Goal: Task Accomplishment & Management: Complete application form

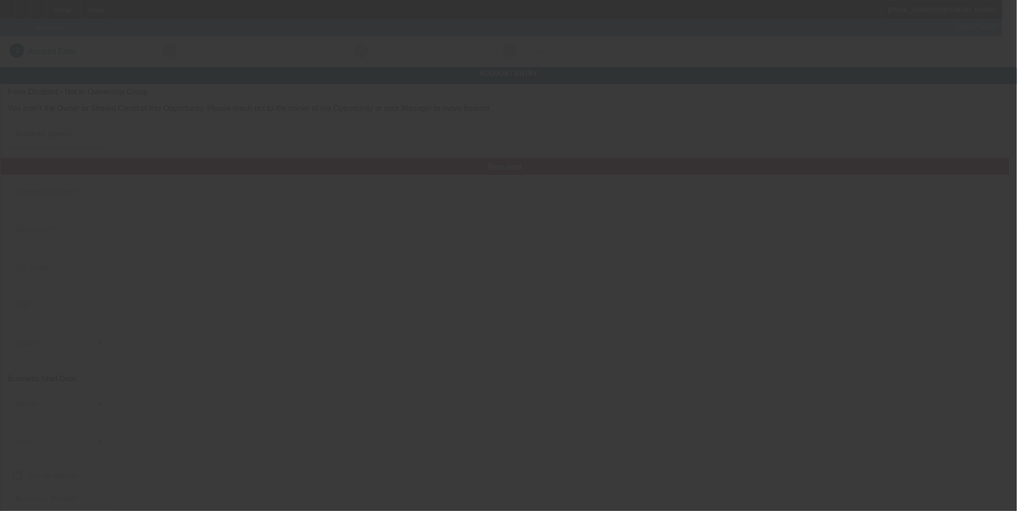
type input "Quan's Automotive LLC"
type input "7520 Carlisle Road"
type input "17365"
type input "Wellsville"
type input "(717) 324-9456"
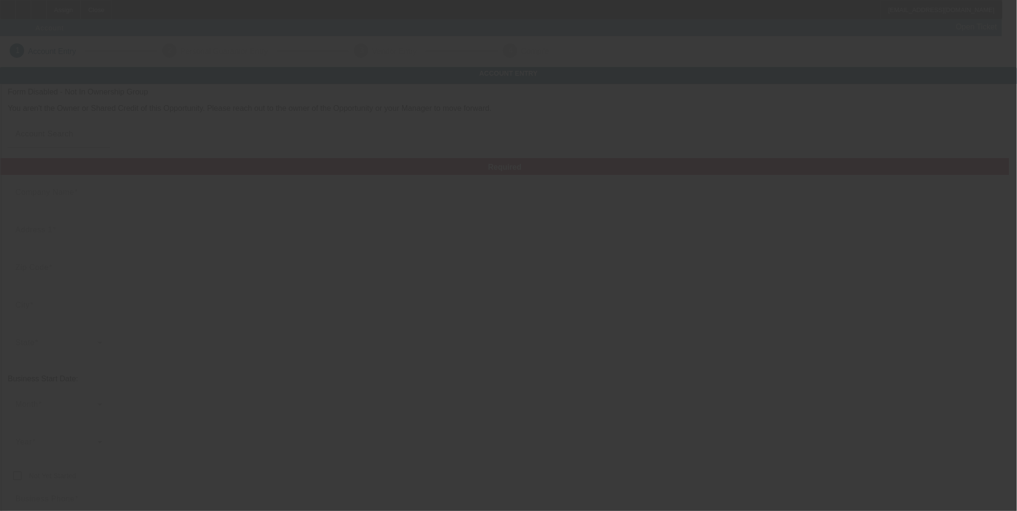
type input "Quan's automotive llc"
type input "nwintermyers14@gmail.com"
type input "88-7258375"
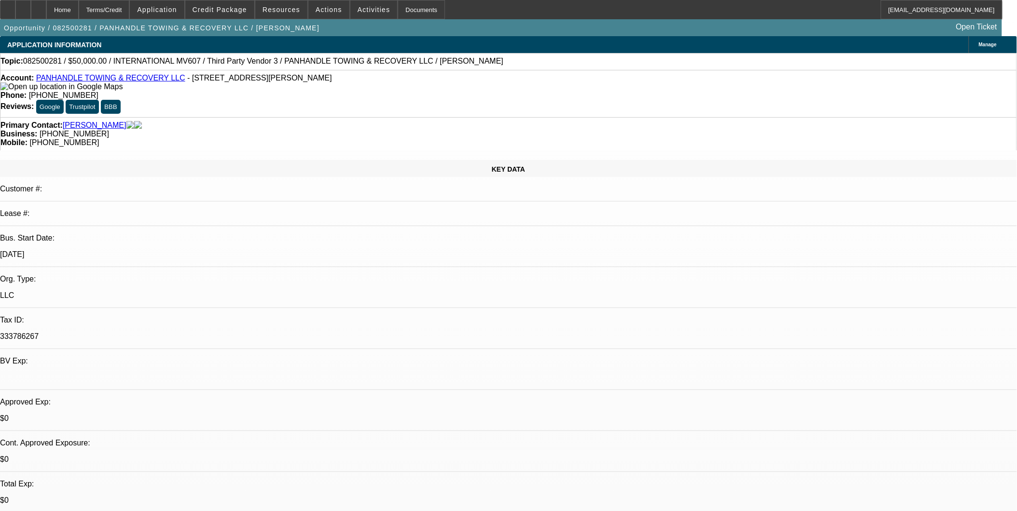
select select "0"
select select "2"
select select "0.1"
select select "0"
select select "2"
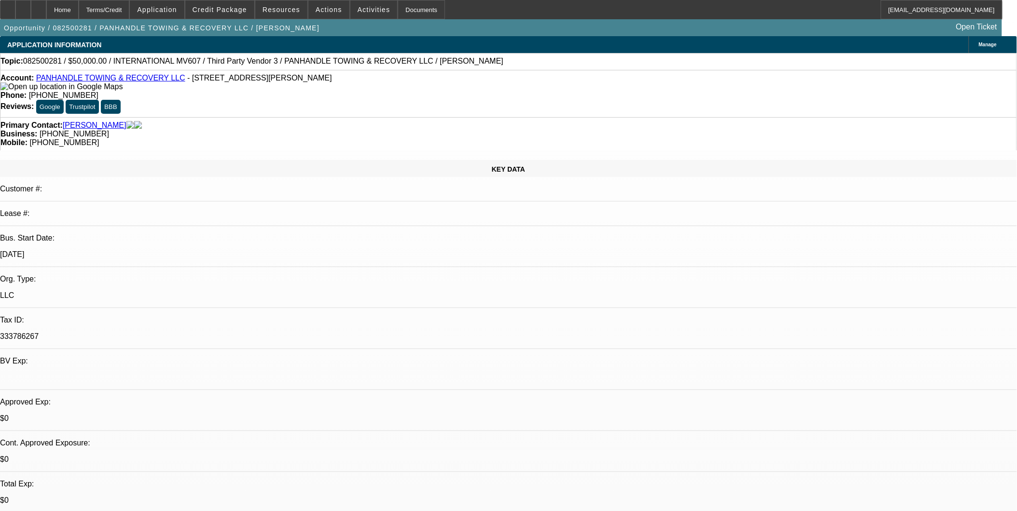
select select "0.1"
select select "0"
select select "2"
select select "0.1"
select select "1"
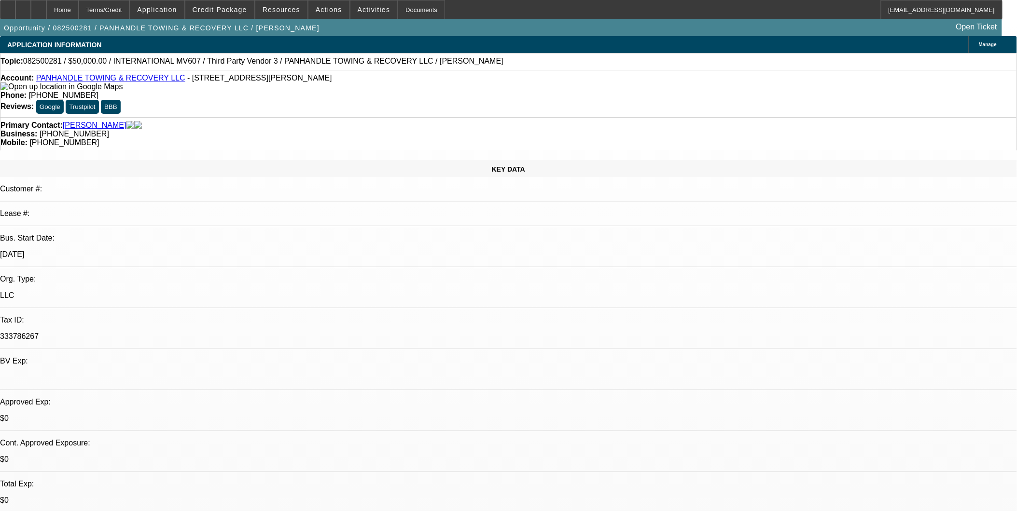
select select "2"
select select "4"
select select "1"
select select "2"
select select "4"
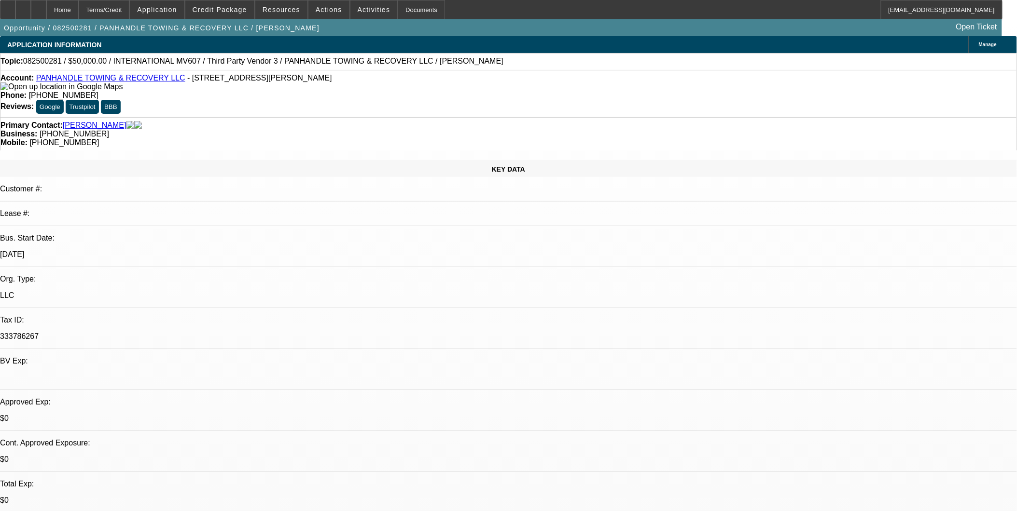
select select "1"
select select "2"
select select "4"
select select "0"
select select "0.1"
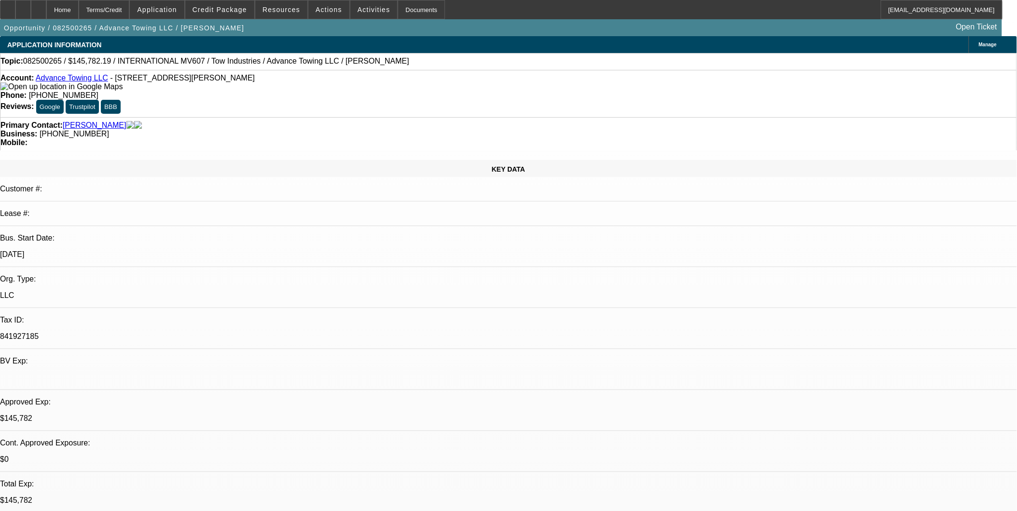
select select "0"
select select "0.1"
select select "0"
select select "0.1"
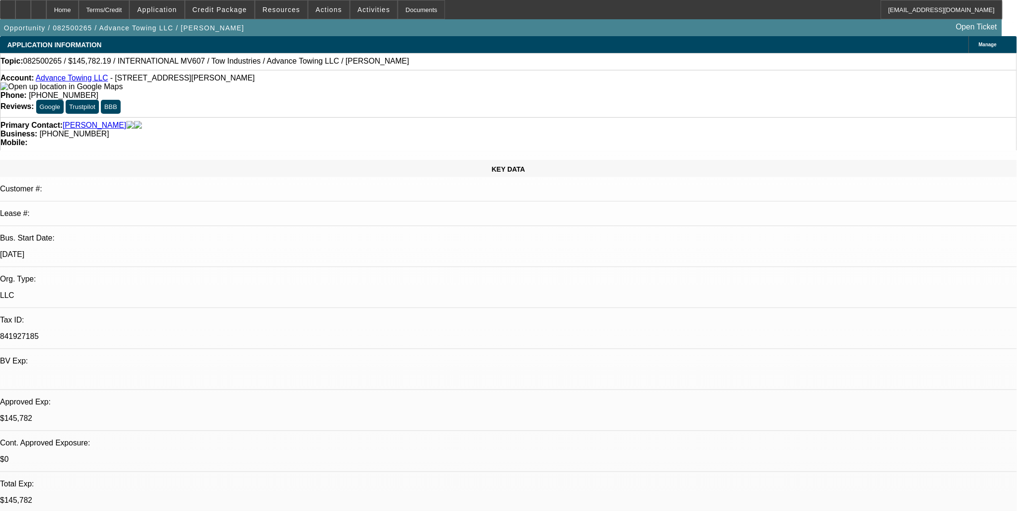
select select "2"
select select "0.1"
select select "1"
select select "2"
select select "4"
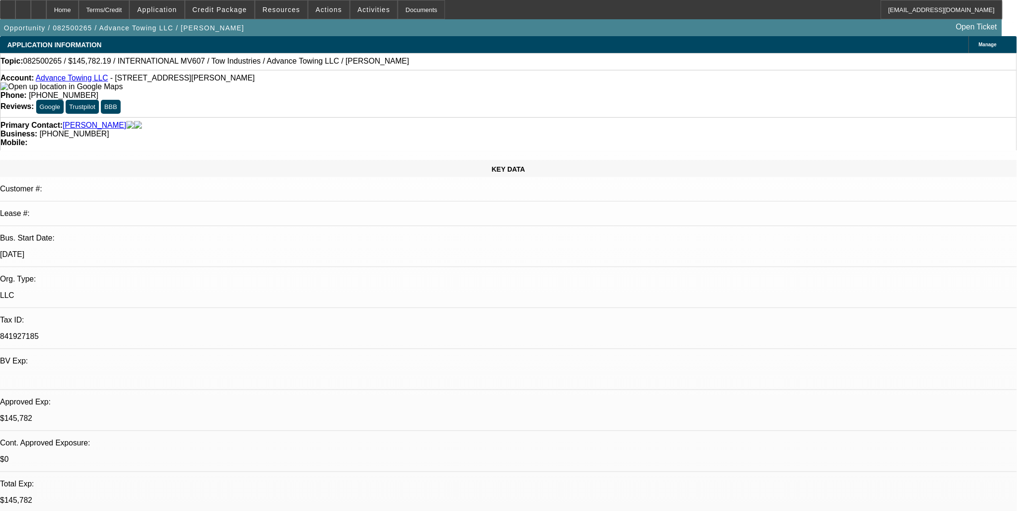
select select "1"
select select "4"
select select "1"
select select "2"
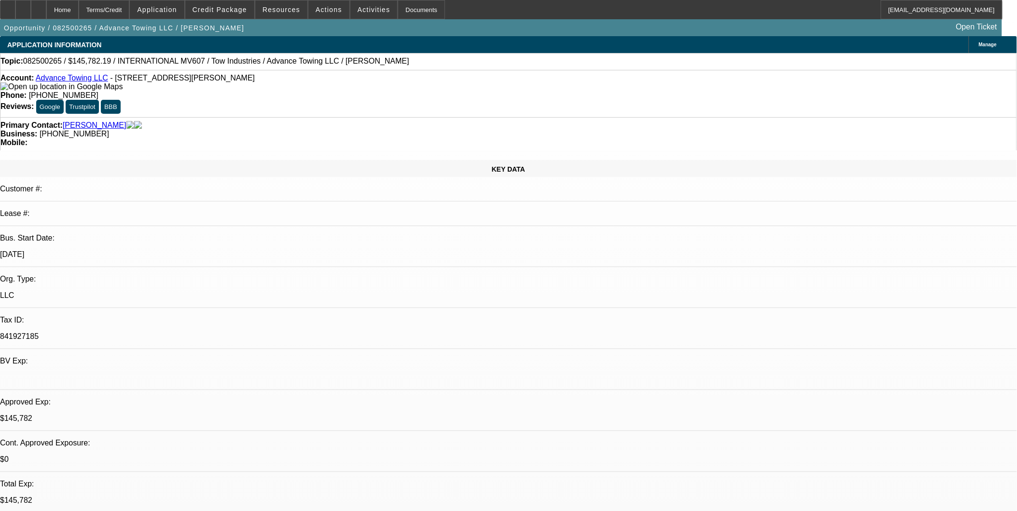
select select "4"
select select "1"
select select "2"
select select "4"
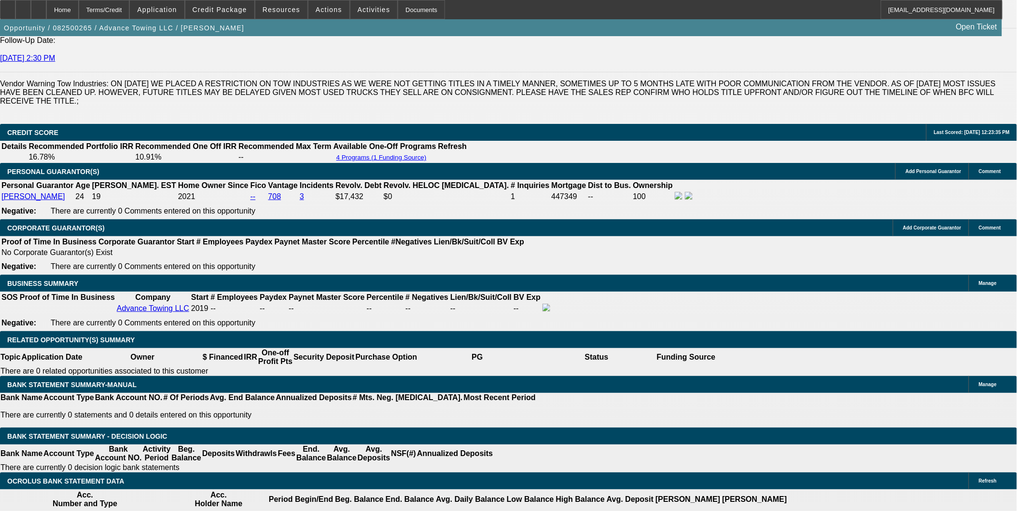
scroll to position [1340, 0]
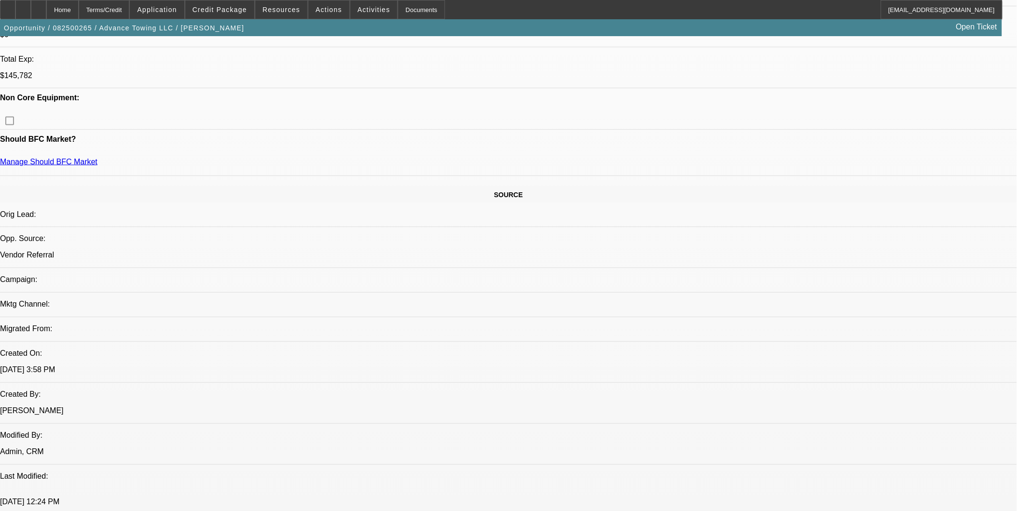
scroll to position [428, 0]
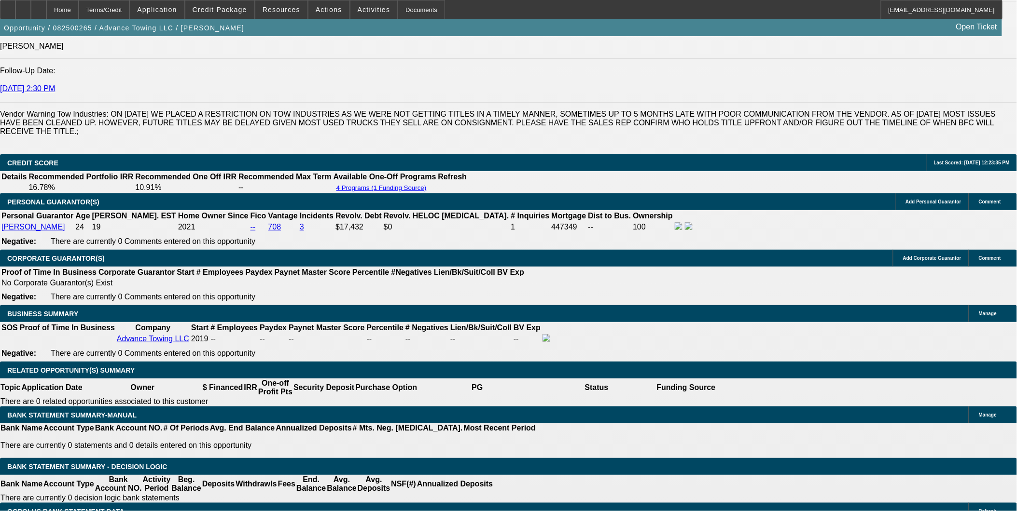
scroll to position [1340, 0]
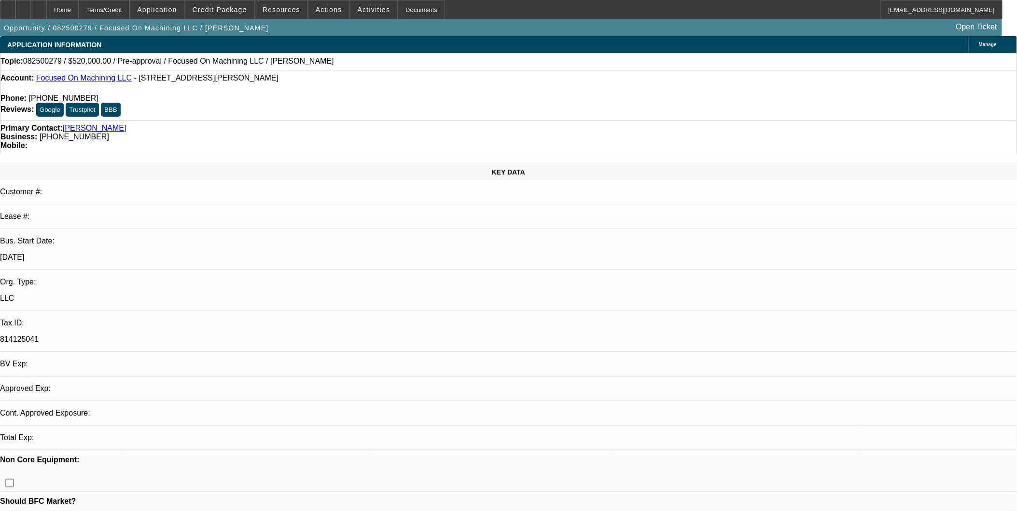
select select "0"
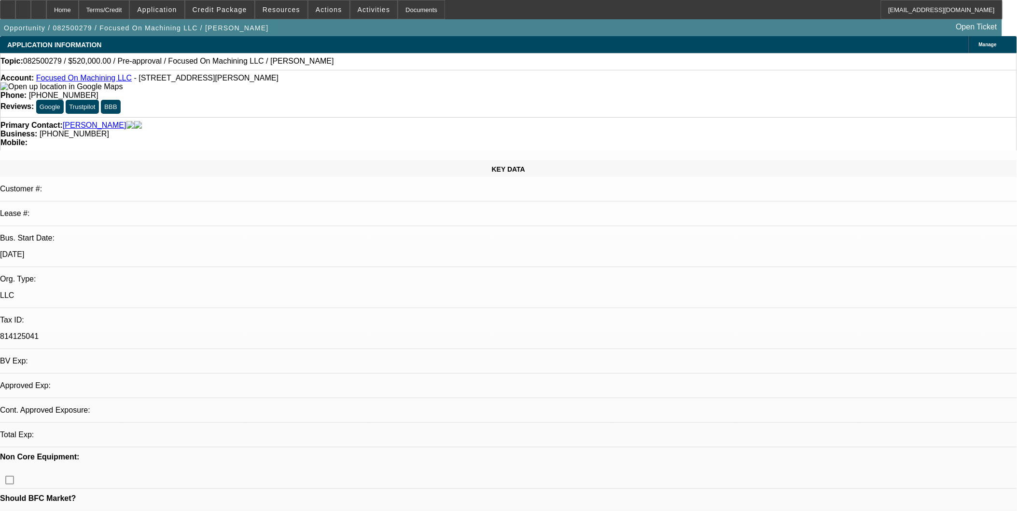
select select "0"
select select "1"
select select "2"
select select "6"
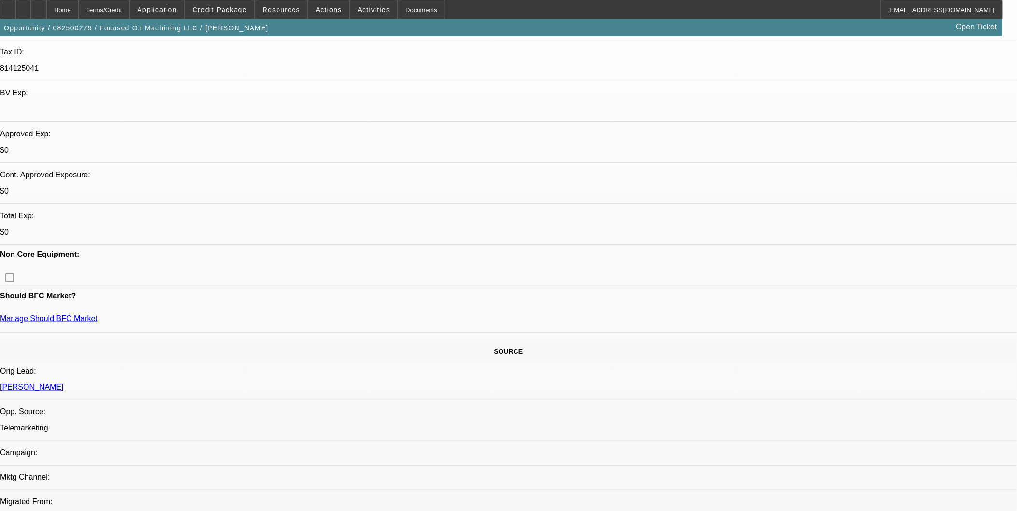
scroll to position [268, 0]
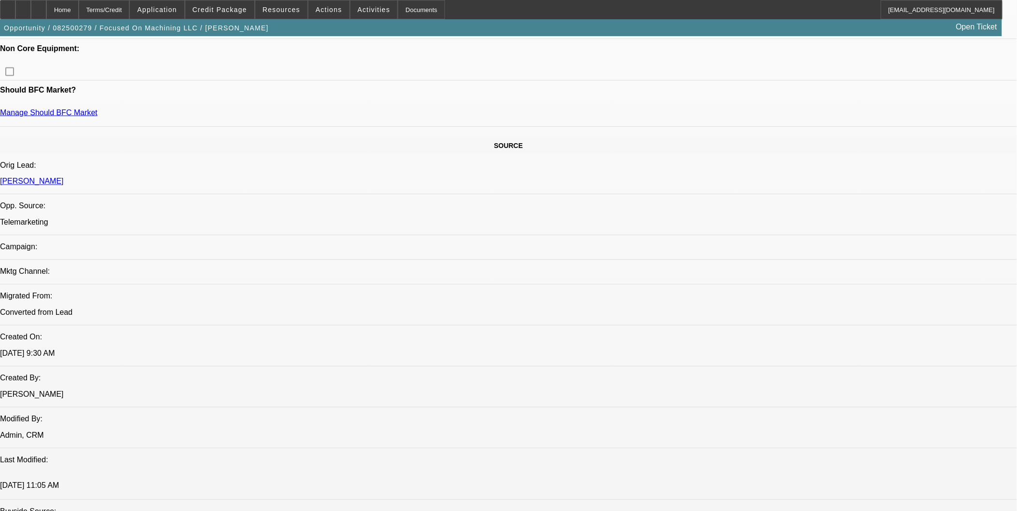
scroll to position [428, 0]
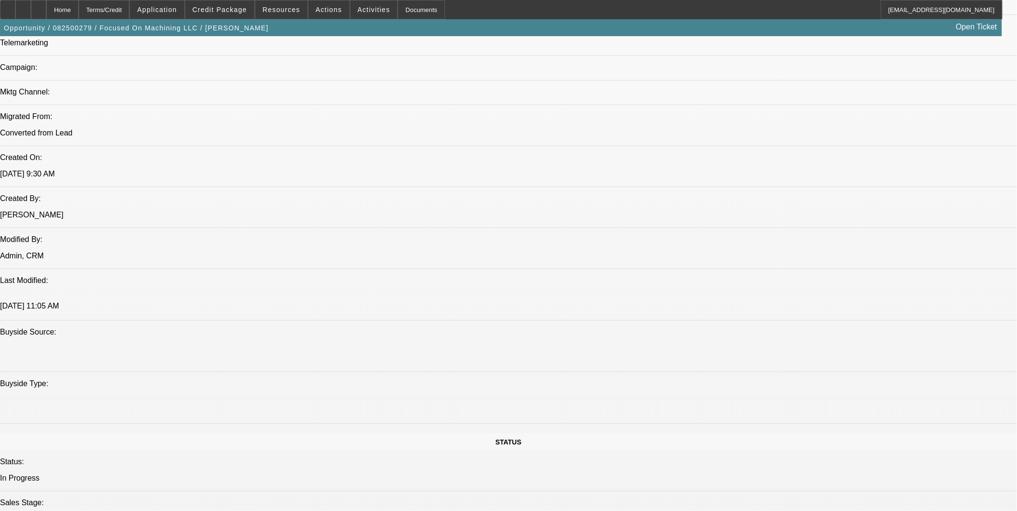
scroll to position [536, 0]
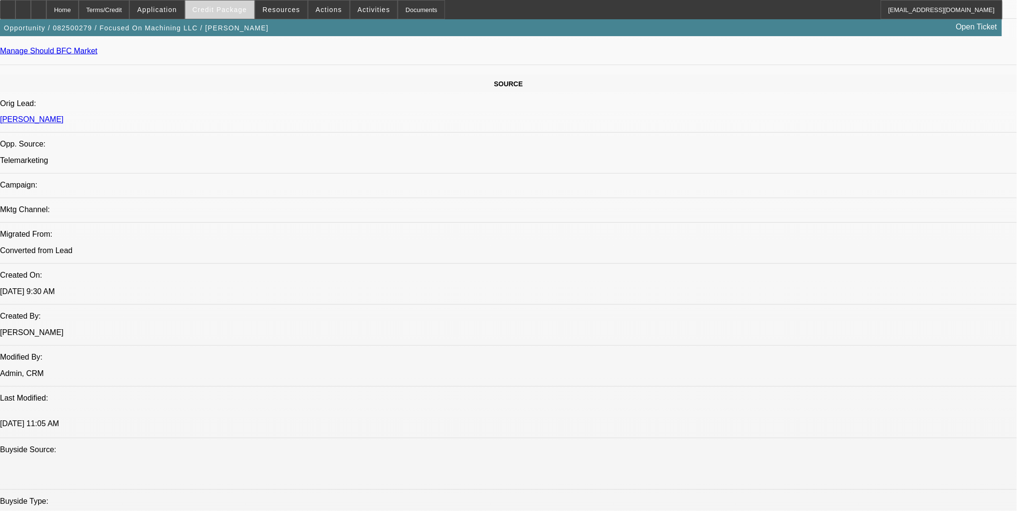
click at [235, 10] on span "Credit Package" at bounding box center [220, 10] width 55 height 8
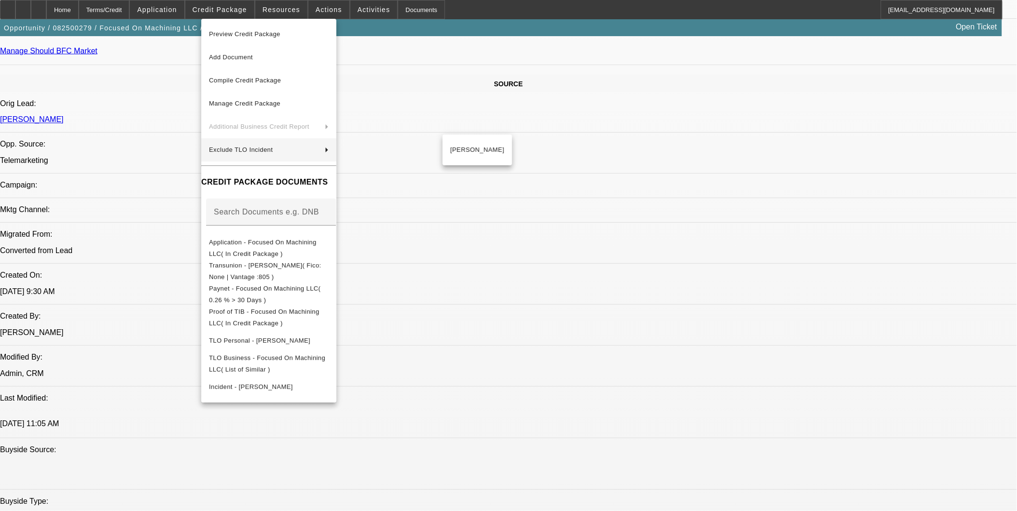
click at [732, 440] on div at bounding box center [508, 255] width 1017 height 511
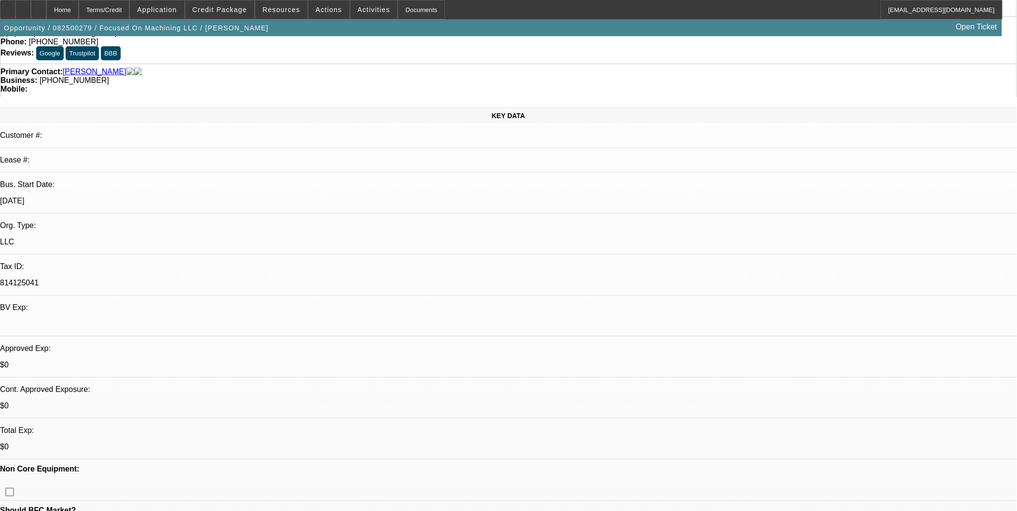
scroll to position [0, 0]
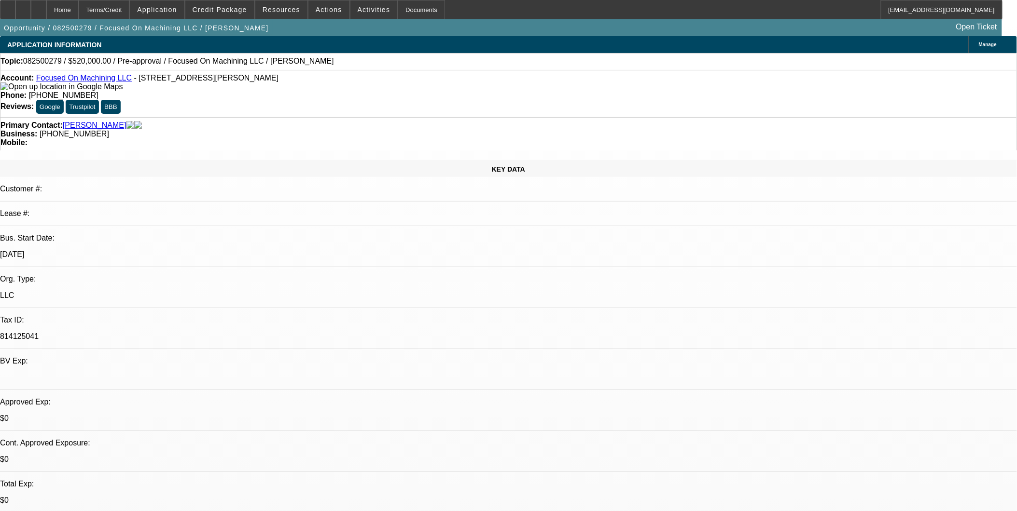
click at [104, 81] on link "Focused On Machining LLC" at bounding box center [84, 78] width 96 height 8
